Goal: Task Accomplishment & Management: Manage account settings

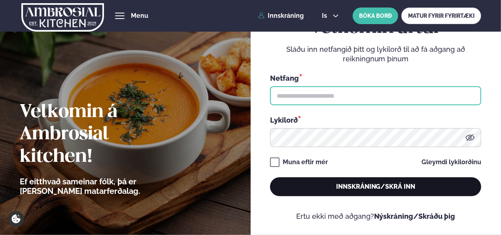
type input "**********"
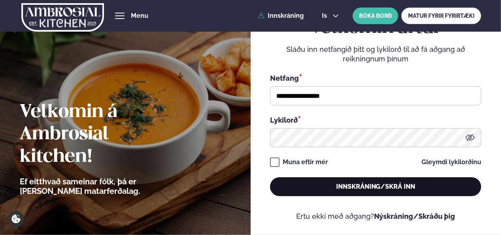
click at [382, 188] on button "Innskráning/Skrá inn" at bounding box center [375, 186] width 211 height 19
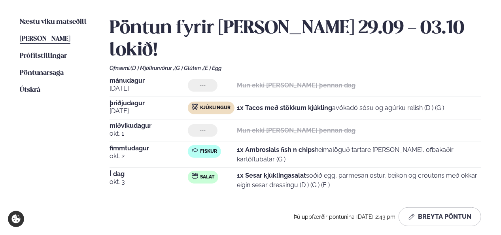
scroll to position [187, 0]
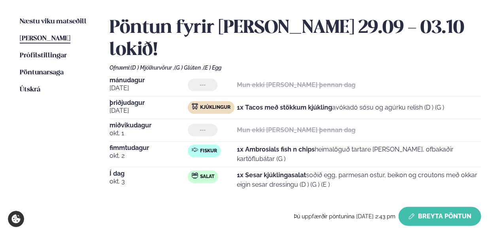
click at [431, 207] on button "Breyta Pöntun" at bounding box center [439, 216] width 83 height 19
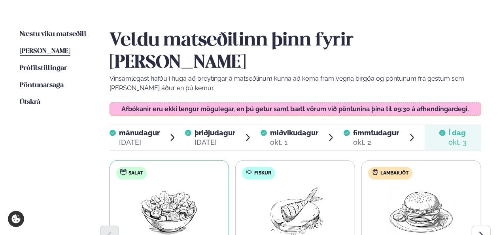
scroll to position [172, 0]
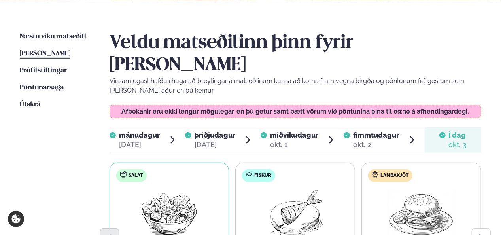
click at [37, 53] on span "[PERSON_NAME]" at bounding box center [45, 53] width 51 height 7
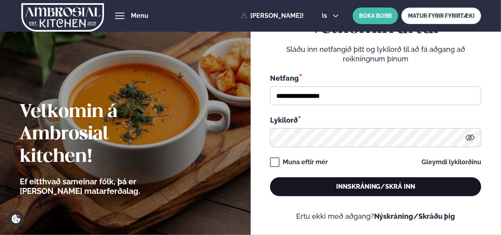
click at [361, 184] on button "Innskráning/Skrá inn" at bounding box center [375, 186] width 211 height 19
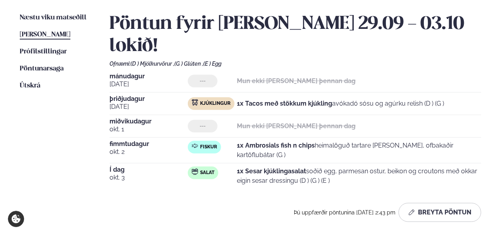
scroll to position [190, 0]
